Goal: Check status: Check status

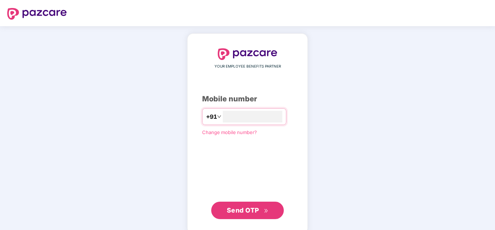
type input "**********"
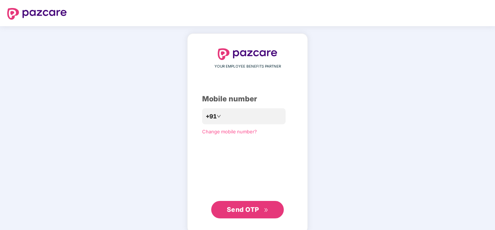
click at [261, 207] on span "Send OTP" at bounding box center [248, 209] width 42 height 10
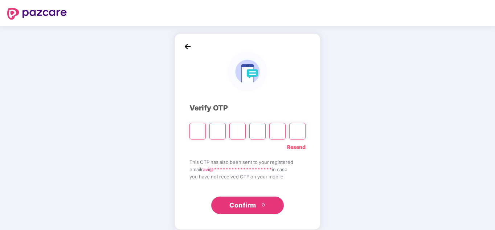
type input "*"
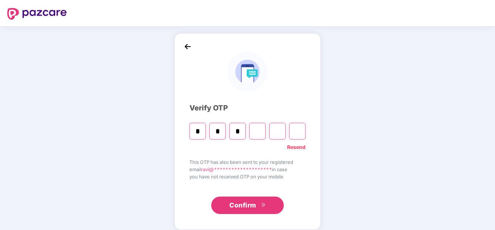
type input "*"
click at [255, 203] on span "Confirm" at bounding box center [242, 205] width 27 height 10
click at [293, 130] on input "Digit 6" at bounding box center [297, 131] width 16 height 17
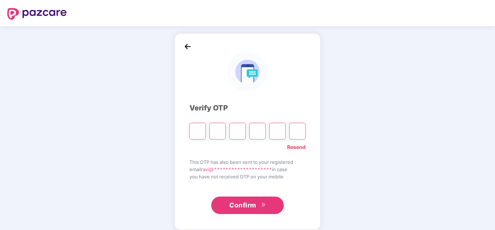
type input "*"
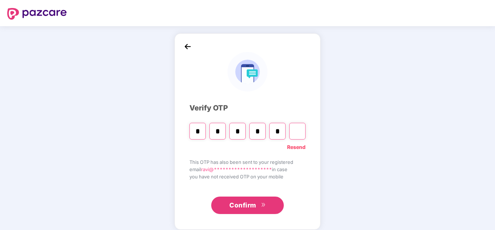
type input "*"
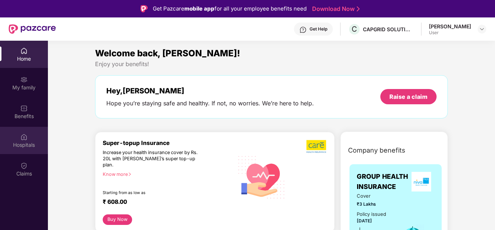
click at [30, 143] on div "Hospitals" at bounding box center [24, 144] width 48 height 7
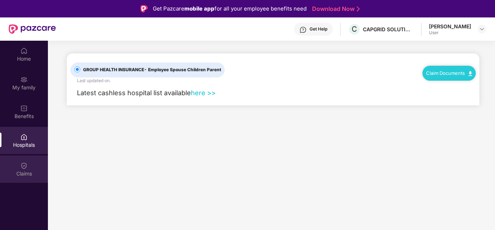
click at [30, 164] on div "Claims" at bounding box center [24, 168] width 48 height 27
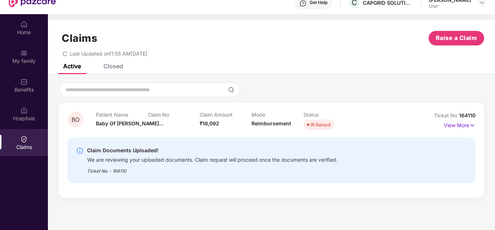
scroll to position [41, 0]
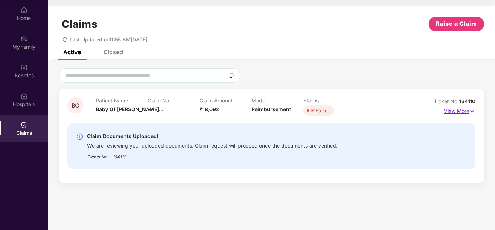
click at [459, 108] on p "View More" at bounding box center [460, 110] width 32 height 10
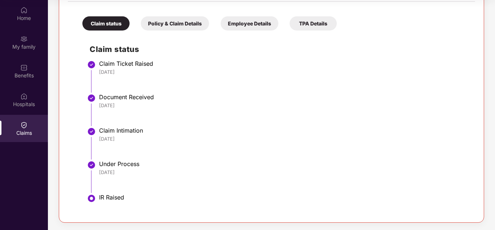
scroll to position [27, 0]
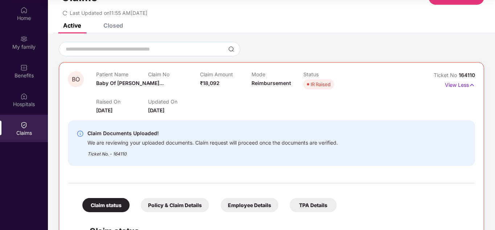
click at [153, 143] on div "We are reviewing your uploaded documents. Claim request will proceed once the d…" at bounding box center [213, 142] width 251 height 8
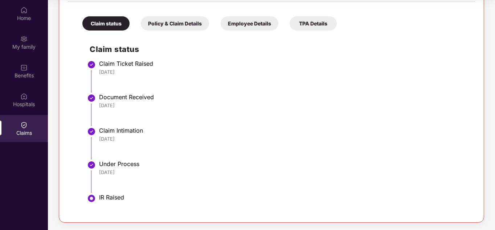
scroll to position [0, 0]
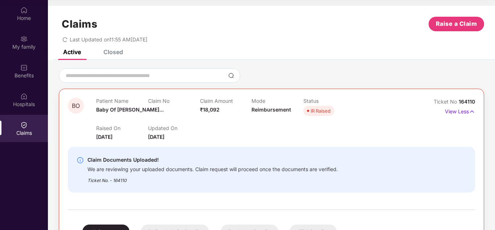
click at [118, 54] on div "Closed" at bounding box center [113, 51] width 20 height 7
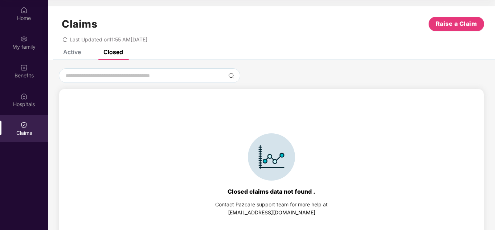
click at [77, 52] on div "Active" at bounding box center [72, 51] width 18 height 7
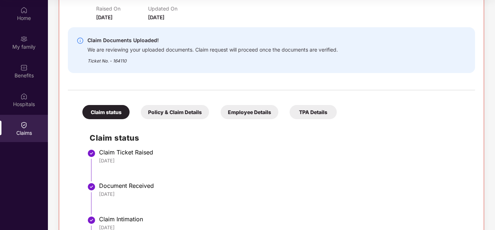
scroll to position [27, 0]
